Goal: Task Accomplishment & Management: Complete application form

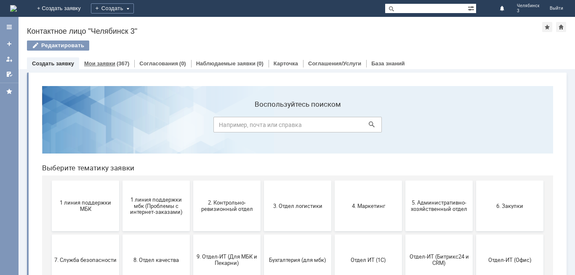
click at [111, 63] on link "Мои заявки" at bounding box center [99, 63] width 31 height 6
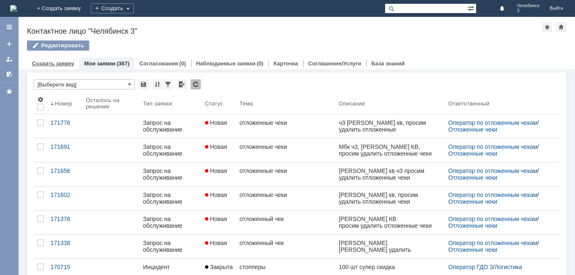
click at [51, 60] on div "Создать заявку" at bounding box center [53, 63] width 52 height 12
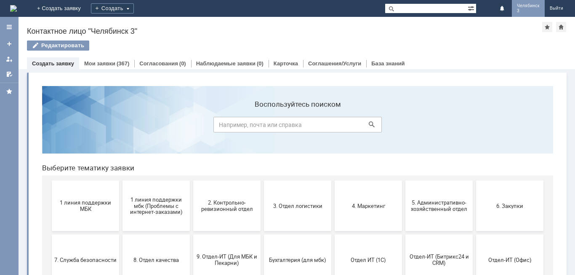
click at [523, 5] on span "Челябинск" at bounding box center [528, 5] width 23 height 5
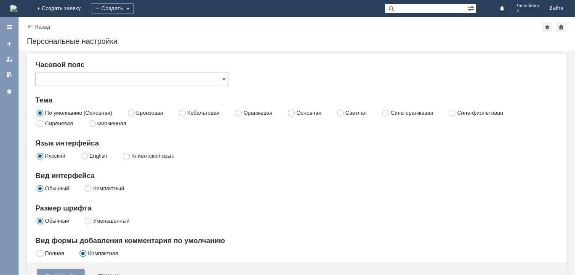
type input "[не указано]"
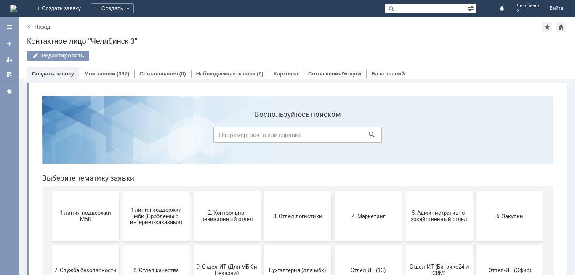
click at [107, 72] on link "Мои заявки" at bounding box center [99, 73] width 31 height 6
